Goal: Find specific page/section: Find specific page/section

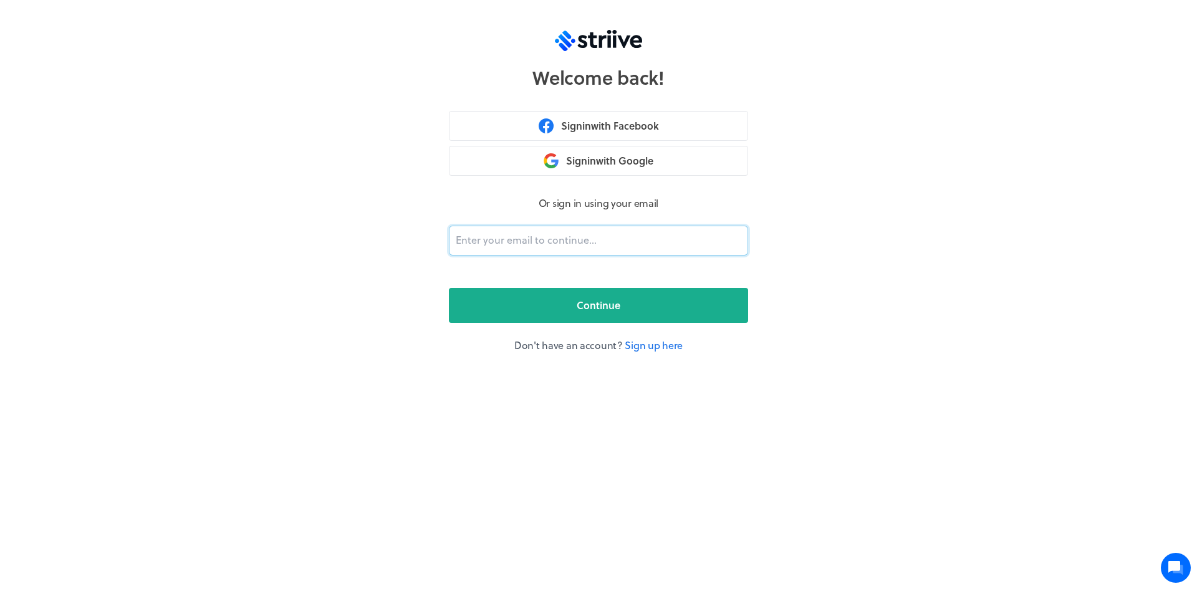
click at [548, 241] on input "email" at bounding box center [598, 241] width 299 height 30
click at [818, 232] on div "Welcome back! Sign in with Facebook Sign in with Google Or sign in using your e…" at bounding box center [598, 294] width 1197 height 589
click at [567, 242] on input "email" at bounding box center [598, 241] width 299 height 30
type input "[EMAIL_ADDRESS][DOMAIN_NAME]"
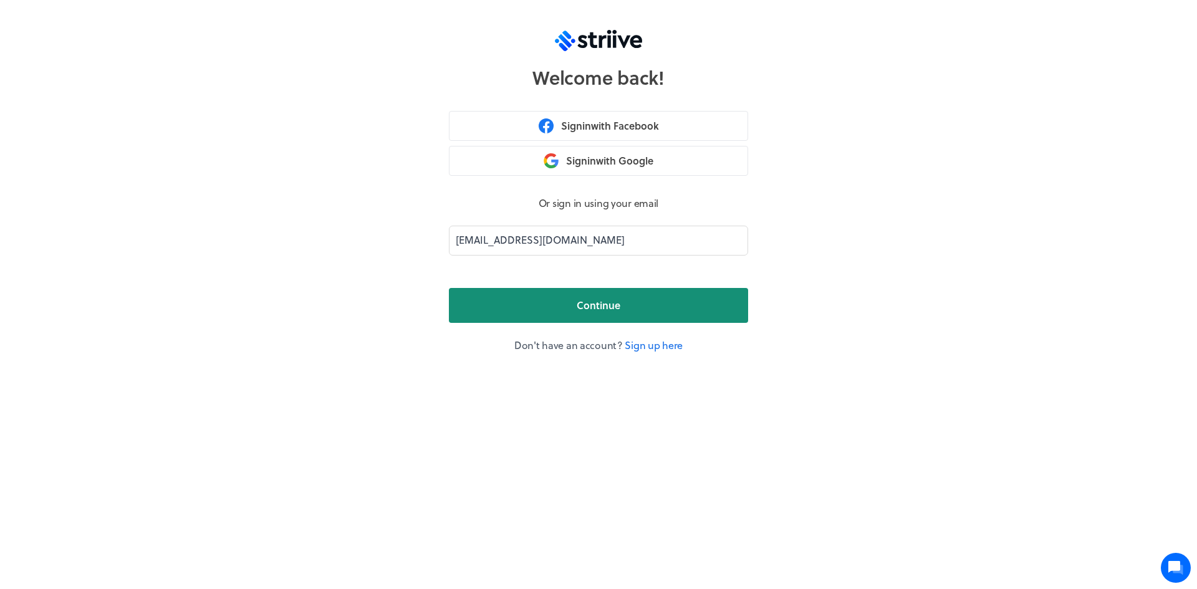
click at [543, 315] on button "Continue" at bounding box center [598, 305] width 299 height 35
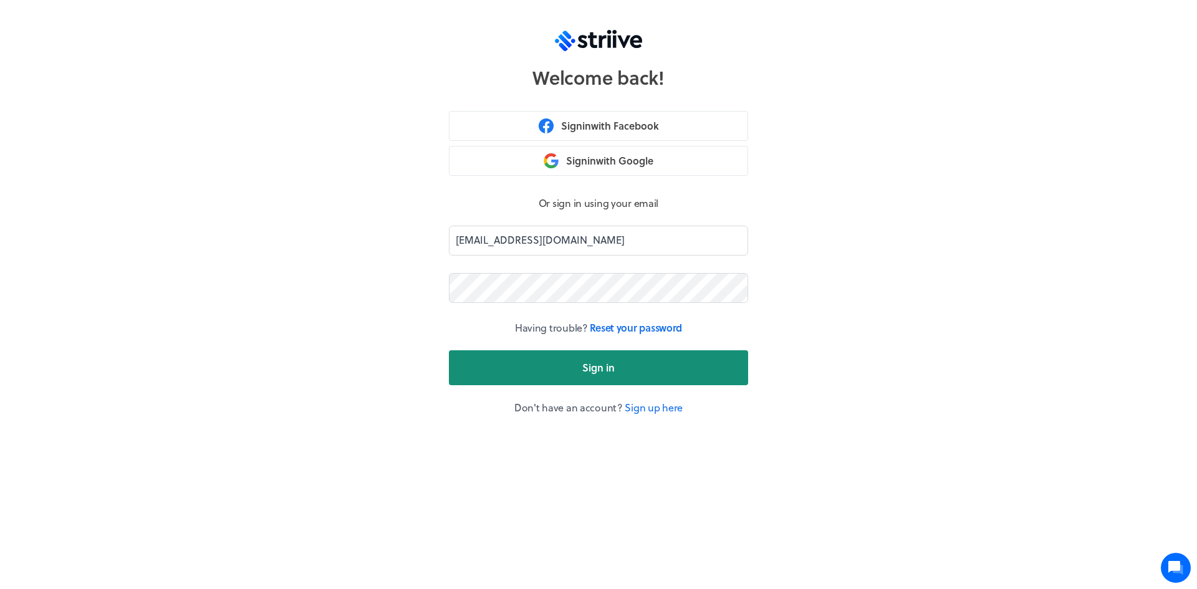
click at [584, 362] on span "Sign in" at bounding box center [598, 367] width 32 height 15
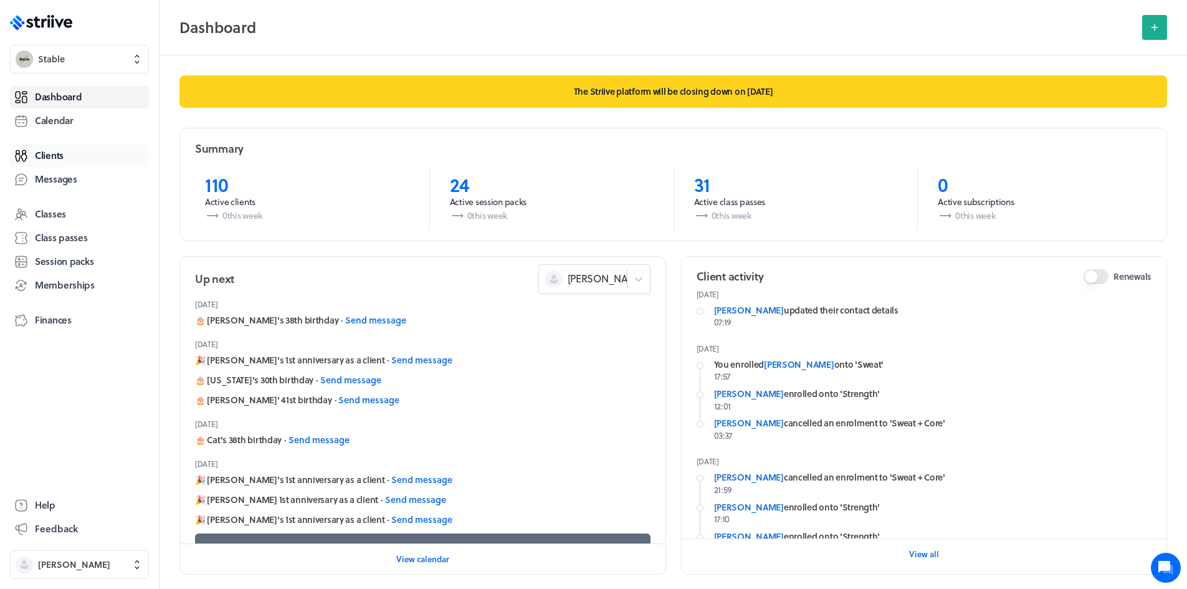
click at [74, 159] on link "Clients" at bounding box center [79, 156] width 139 height 22
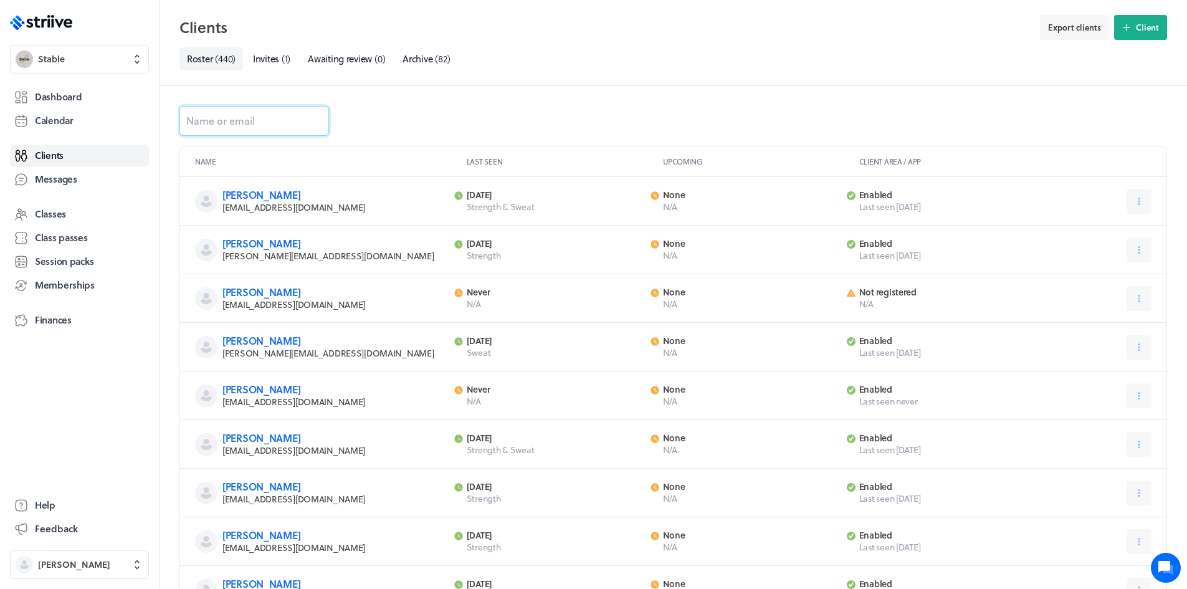
click at [276, 124] on input at bounding box center [254, 121] width 150 height 30
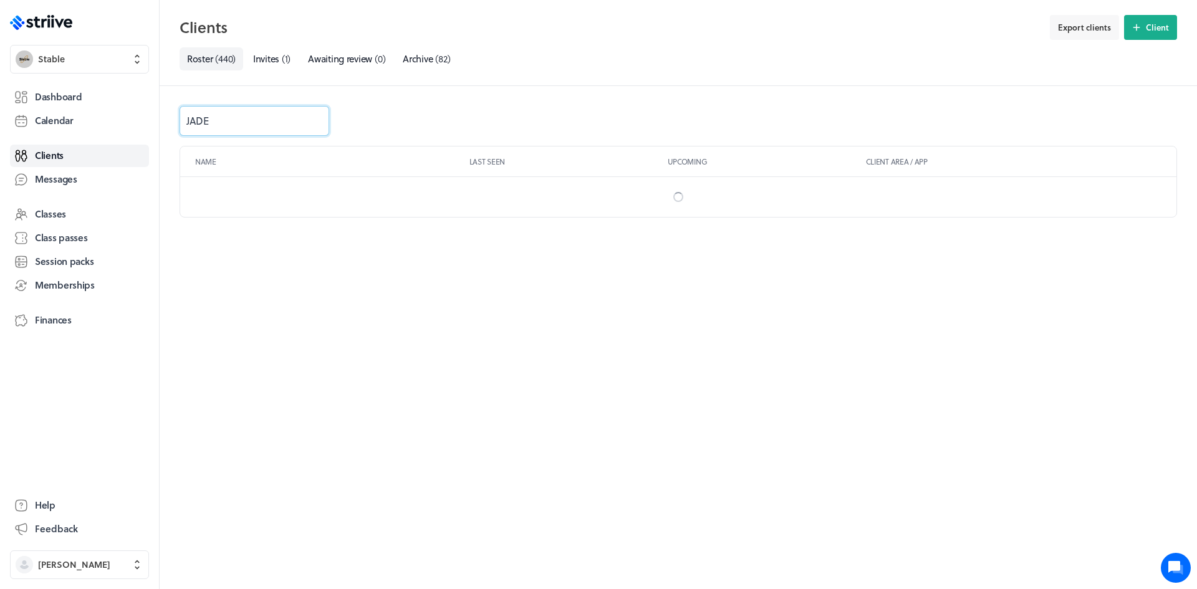
type input "JADE"
click at [358, 348] on div "JADE Name Last seen Upcoming Client area / App" at bounding box center [678, 337] width 1037 height 503
drag, startPoint x: 270, startPoint y: 115, endPoint x: -64, endPoint y: 97, distance: 335.2
click at [0, 97] on html ".st0{fill:#006BFF;} .st1{fill:#0A121C;} .st2{fill:url(#SVGID_1_);} .st3{fill:ur…" at bounding box center [598, 294] width 1197 height 589
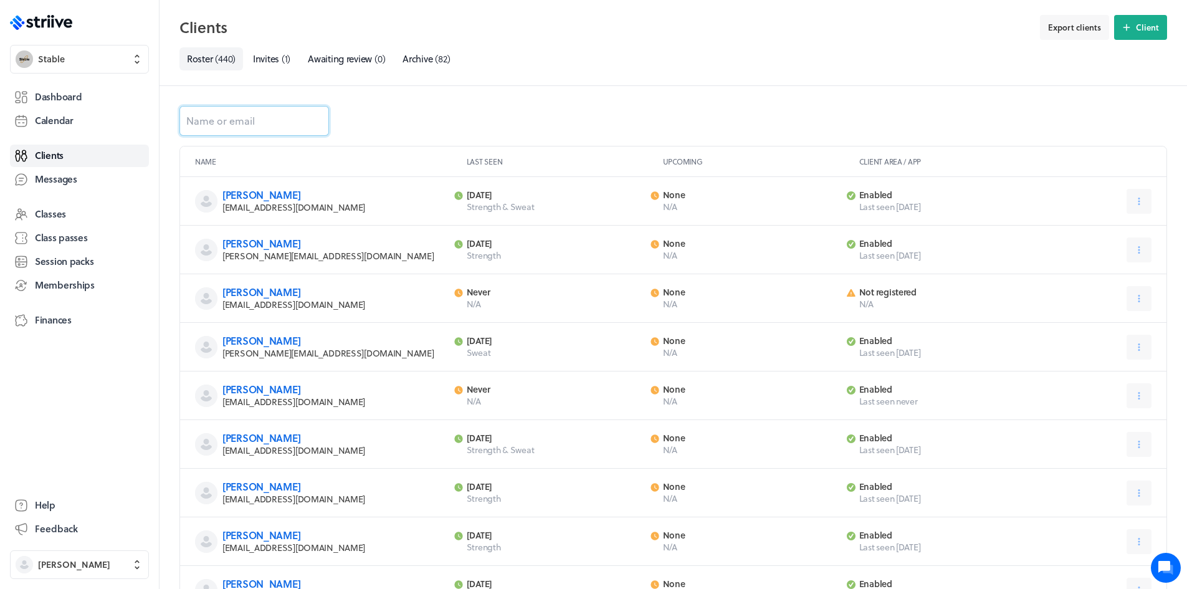
click at [257, 120] on input at bounding box center [254, 121] width 150 height 30
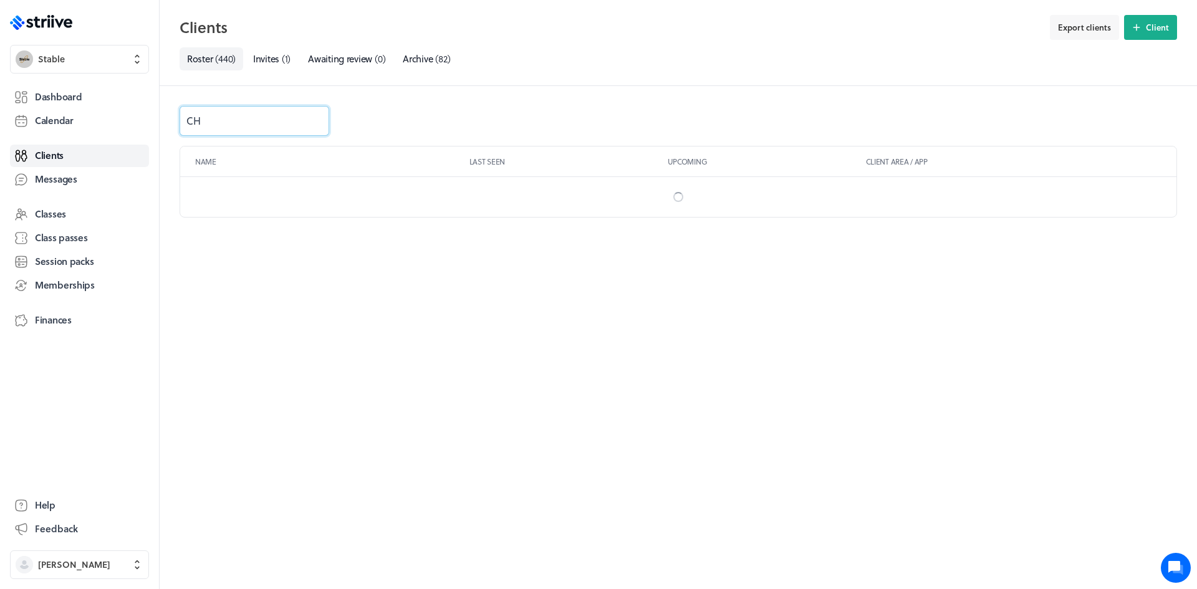
type input "C"
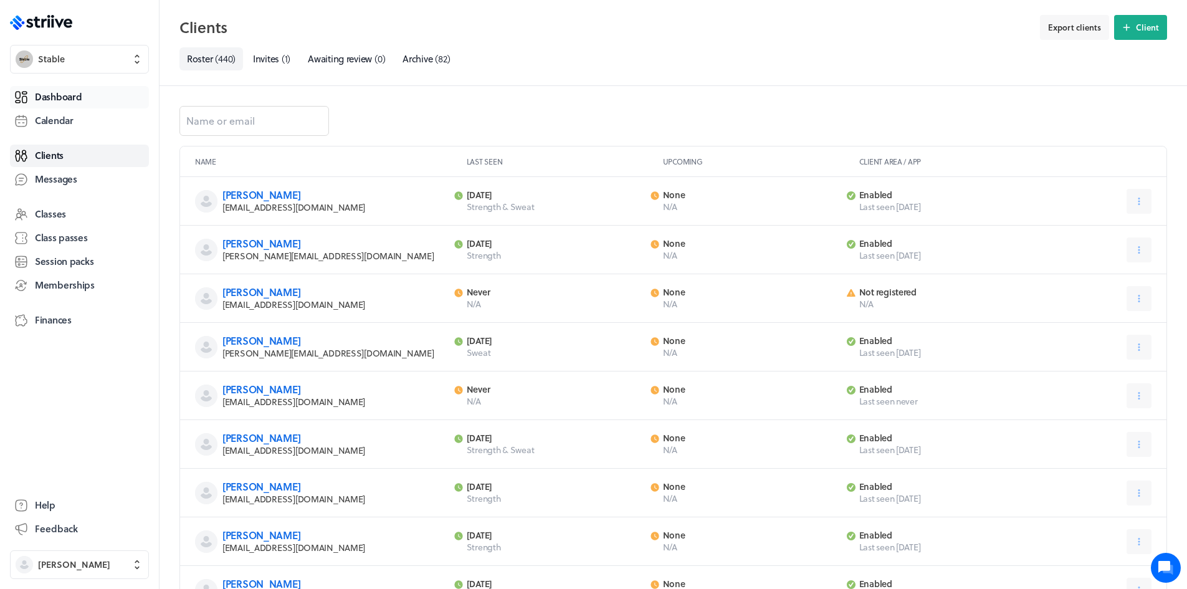
click at [77, 92] on span "Dashboard" at bounding box center [58, 96] width 47 height 13
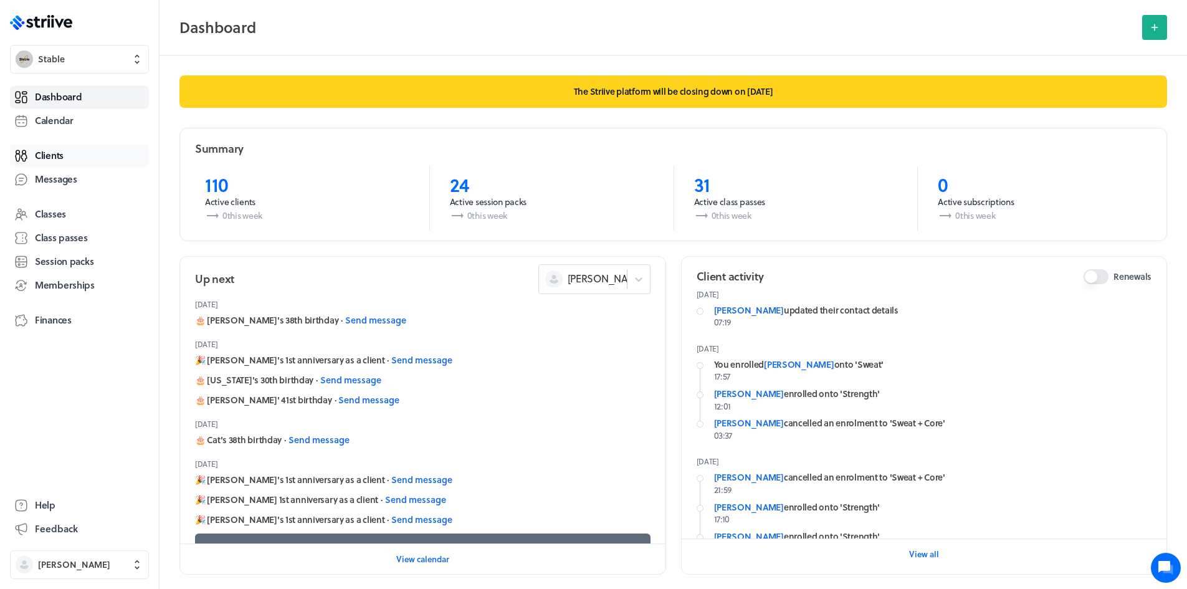
click at [63, 158] on span "Clients" at bounding box center [49, 155] width 29 height 13
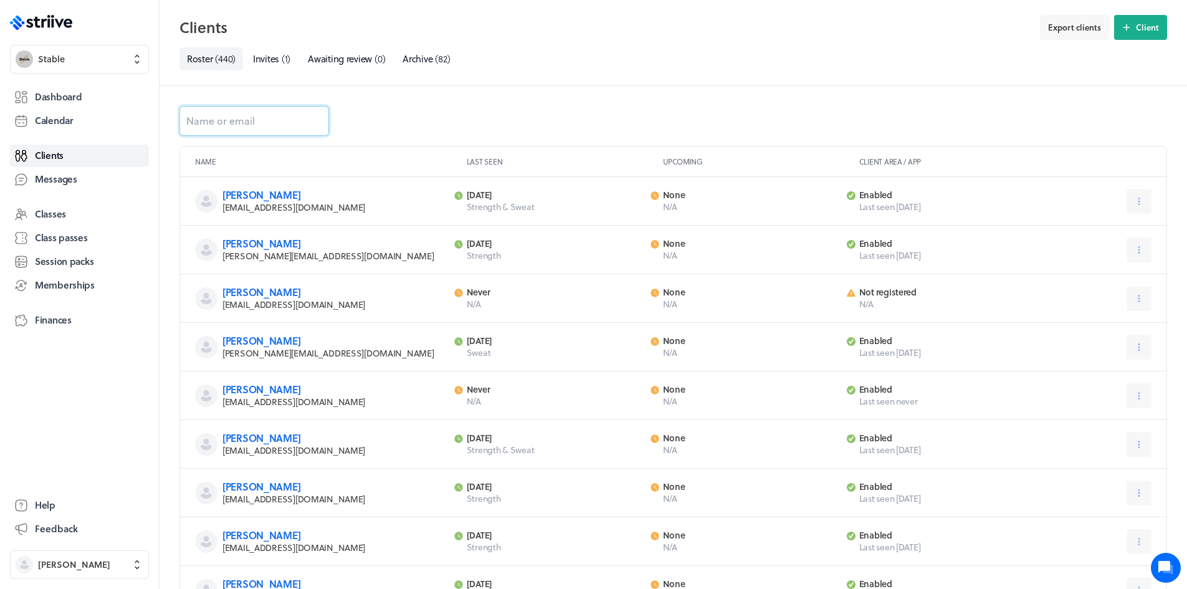
click at [211, 119] on input at bounding box center [254, 121] width 150 height 30
click at [254, 110] on input at bounding box center [254, 121] width 150 height 30
click at [256, 115] on input at bounding box center [254, 121] width 150 height 30
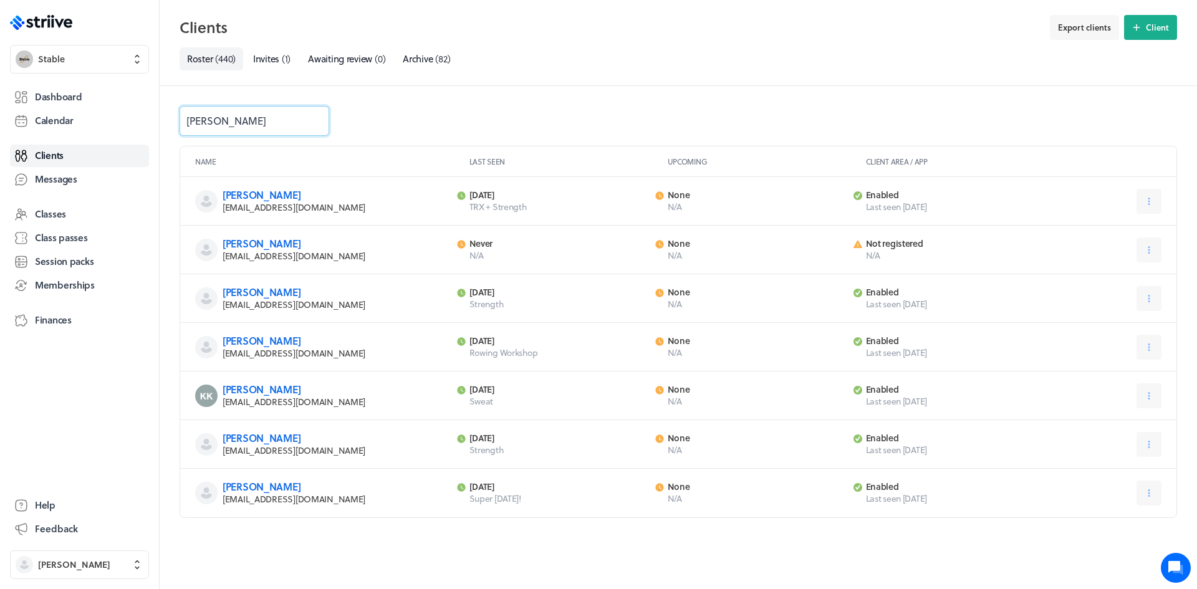
drag, startPoint x: 254, startPoint y: 125, endPoint x: -12, endPoint y: 92, distance: 268.1
click at [0, 92] on html ".st0{fill:#006BFF;} .st1{fill:#0A121C;} .st2{fill:url(#SVGID_1_);} .st3{fill:ur…" at bounding box center [598, 294] width 1197 height 589
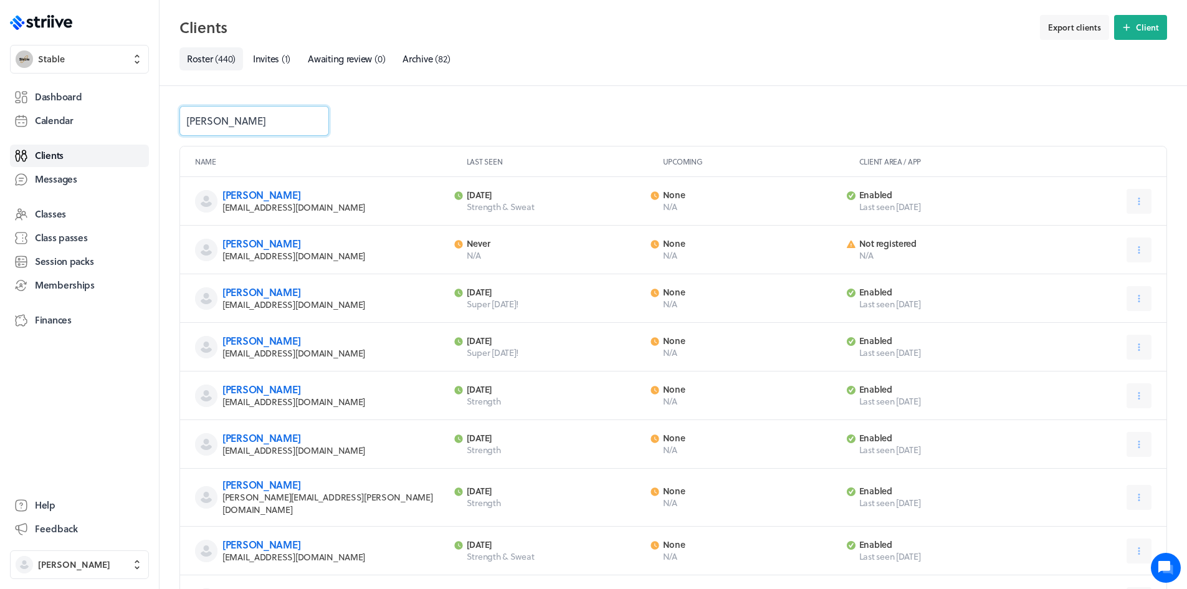
click at [256, 115] on input "[PERSON_NAME]" at bounding box center [254, 121] width 150 height 30
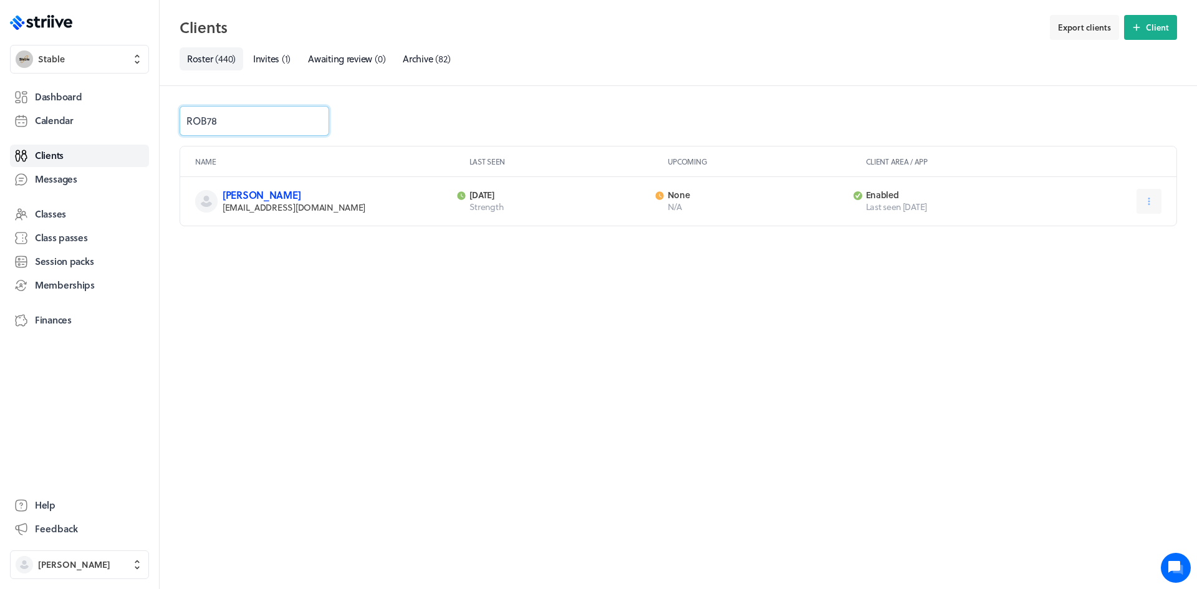
type input "ROB78"
click at [274, 198] on link "[PERSON_NAME]" at bounding box center [261, 195] width 78 height 14
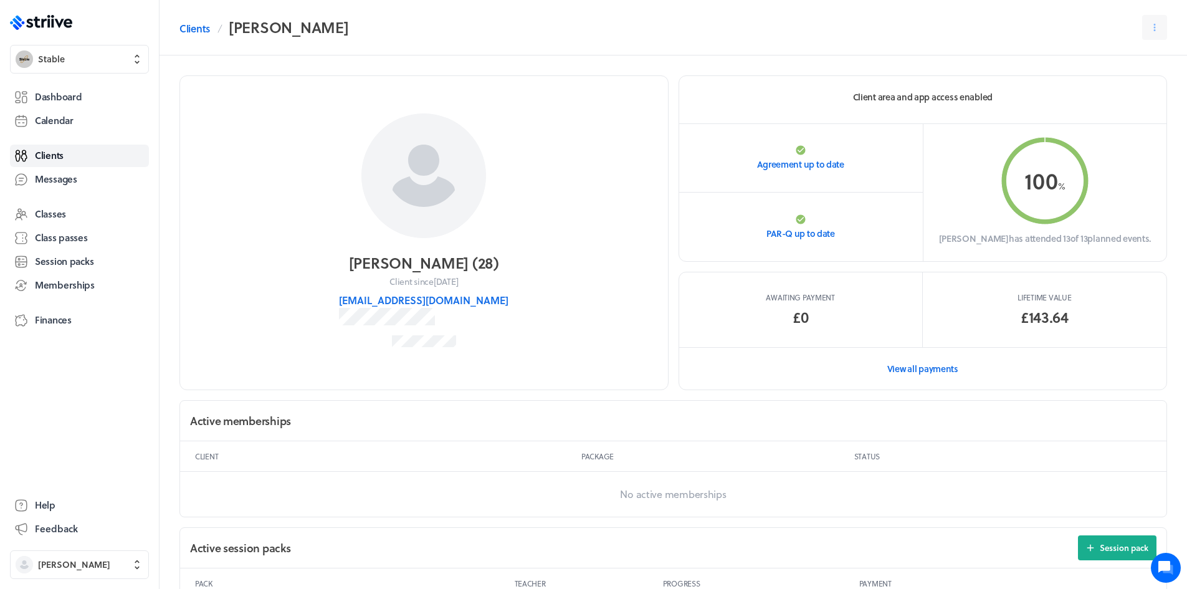
click at [1031, 302] on p "Lifetime value" at bounding box center [1045, 297] width 54 height 10
click at [912, 371] on link "View all payments" at bounding box center [923, 368] width 488 height 43
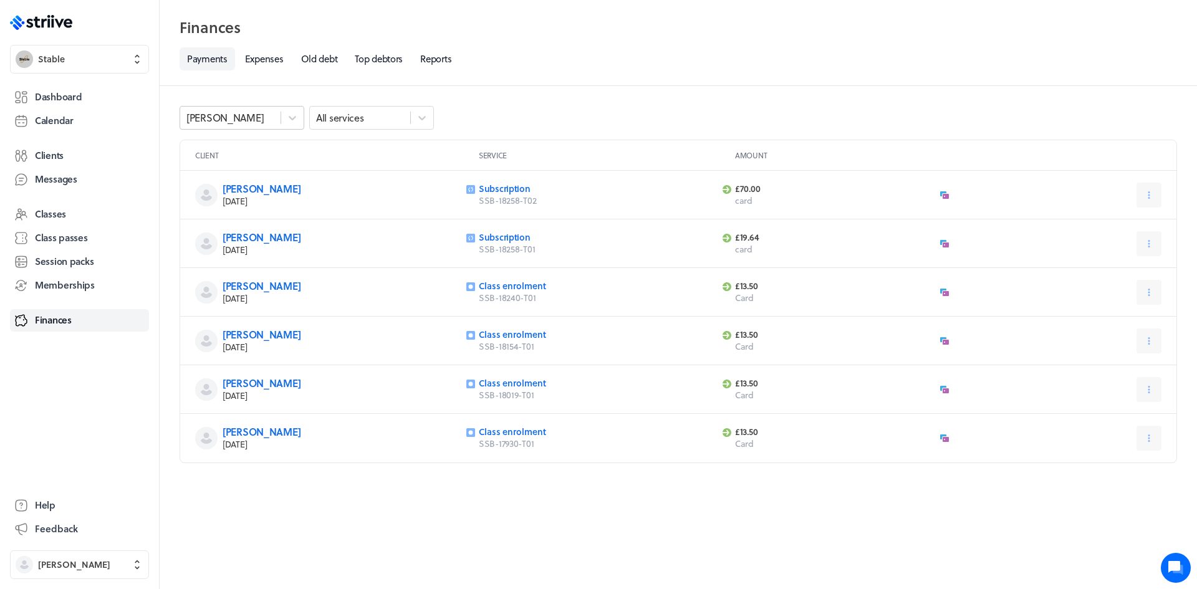
drag, startPoint x: 227, startPoint y: 105, endPoint x: 227, endPoint y: 112, distance: 7.5
click at [227, 105] on div "Rob O All services Client Service Amount Rob O [DATE] Subscription SSB-18258-T0…" at bounding box center [678, 337] width 1037 height 503
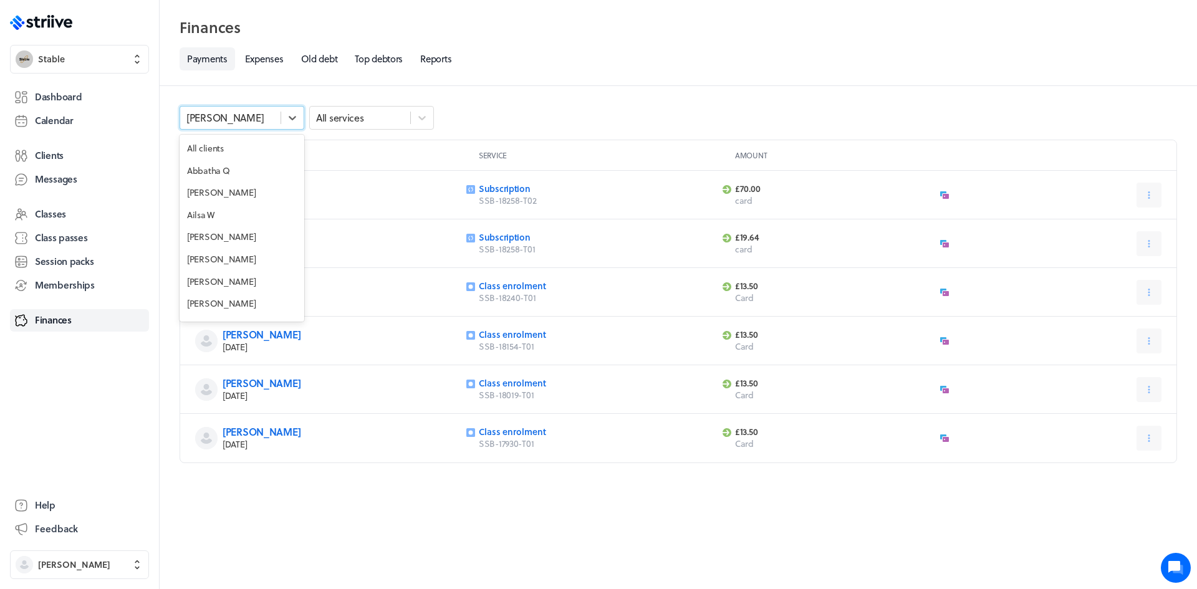
click at [227, 115] on div "[PERSON_NAME]" at bounding box center [230, 118] width 100 height 16
click at [223, 121] on div "[PERSON_NAME]" at bounding box center [230, 118] width 100 height 16
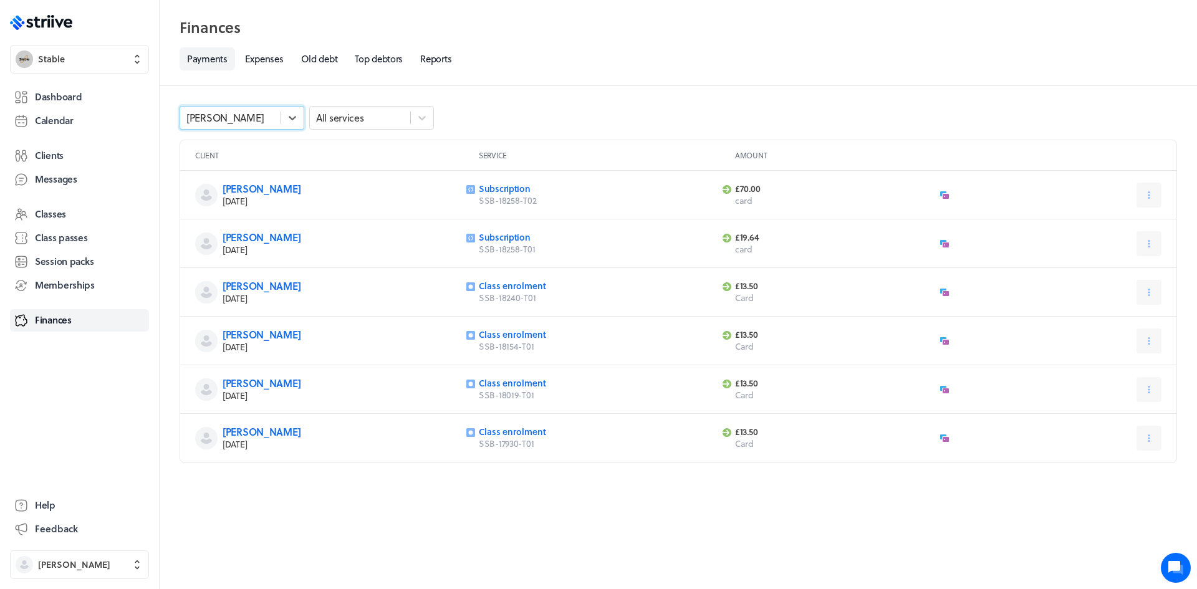
drag, startPoint x: 227, startPoint y: 115, endPoint x: -14, endPoint y: 110, distance: 241.3
click at [0, 110] on html ".st0{fill:#006BFF;} .st1{fill:#0A121C;} .st2{fill:url(#SVGID_1_);} .st3{fill:ur…" at bounding box center [598, 294] width 1197 height 589
click at [240, 116] on div "[PERSON_NAME]" at bounding box center [230, 118] width 100 height 16
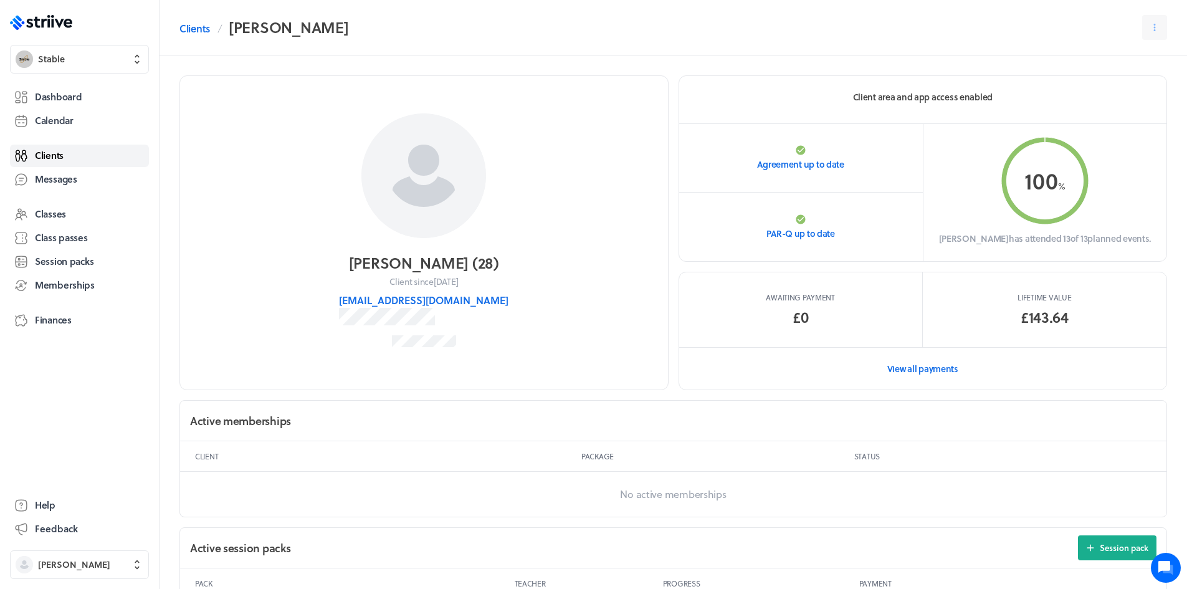
click at [44, 159] on span "Clients" at bounding box center [49, 155] width 29 height 13
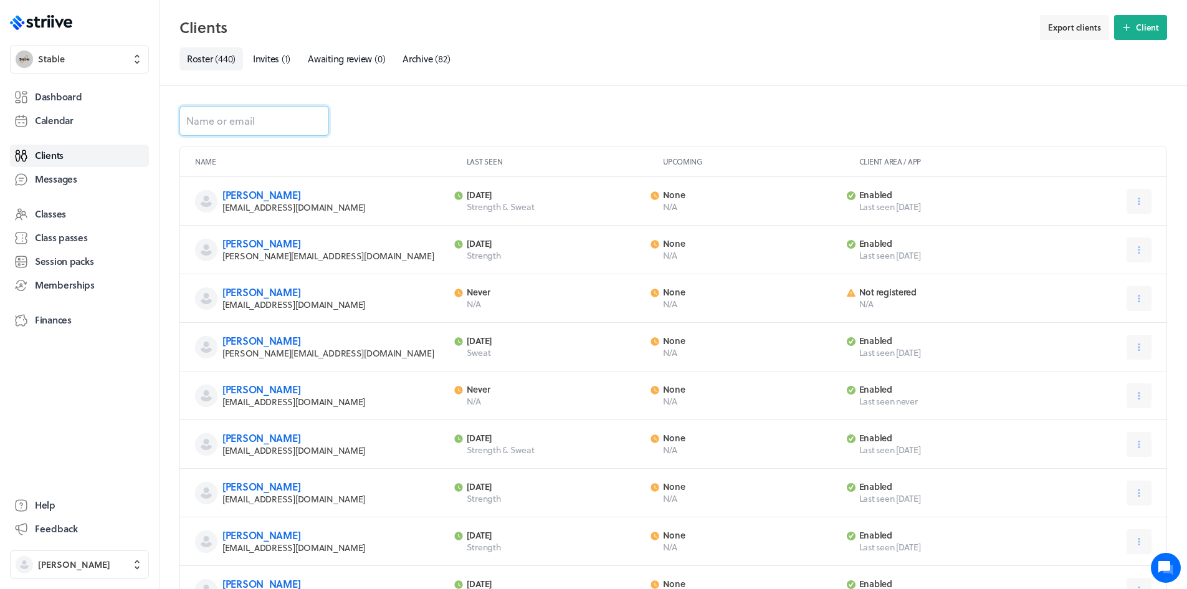
click at [233, 119] on input at bounding box center [254, 121] width 150 height 30
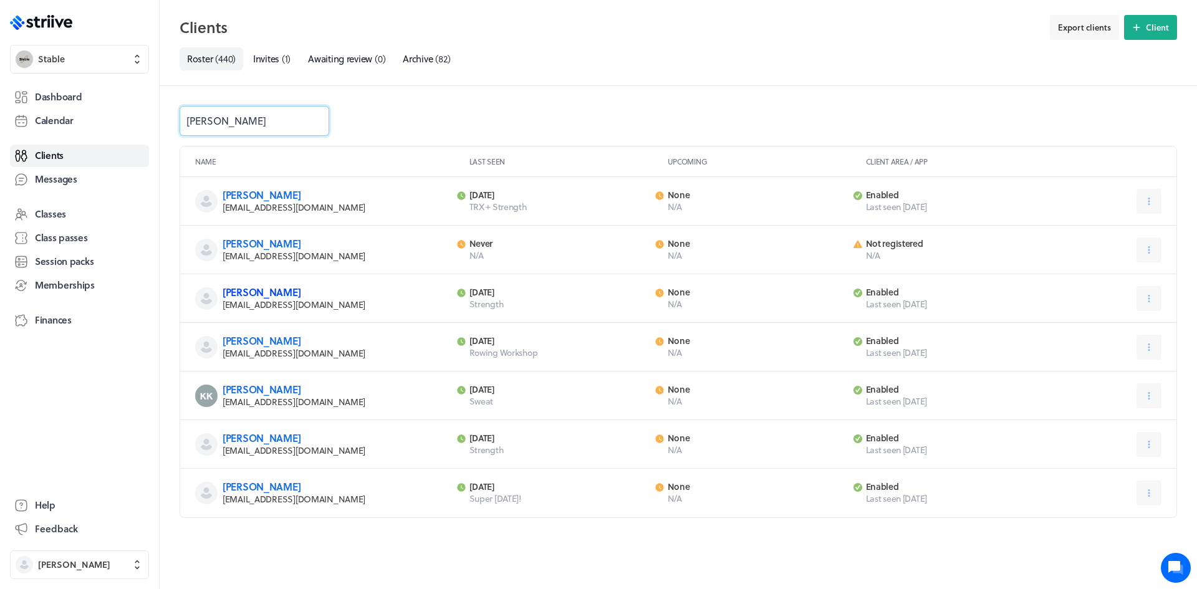
type input "[PERSON_NAME]"
click at [265, 295] on link "[PERSON_NAME]" at bounding box center [261, 292] width 78 height 14
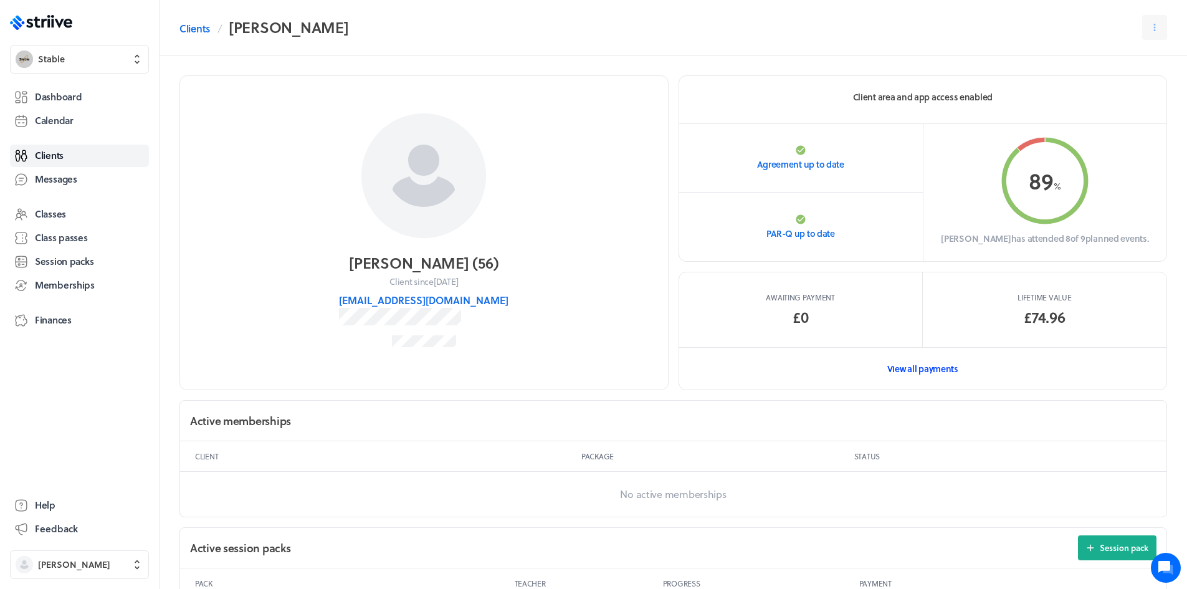
click at [921, 373] on link "View all payments" at bounding box center [923, 368] width 488 height 43
